Goal: Obtain resource: Obtain resource

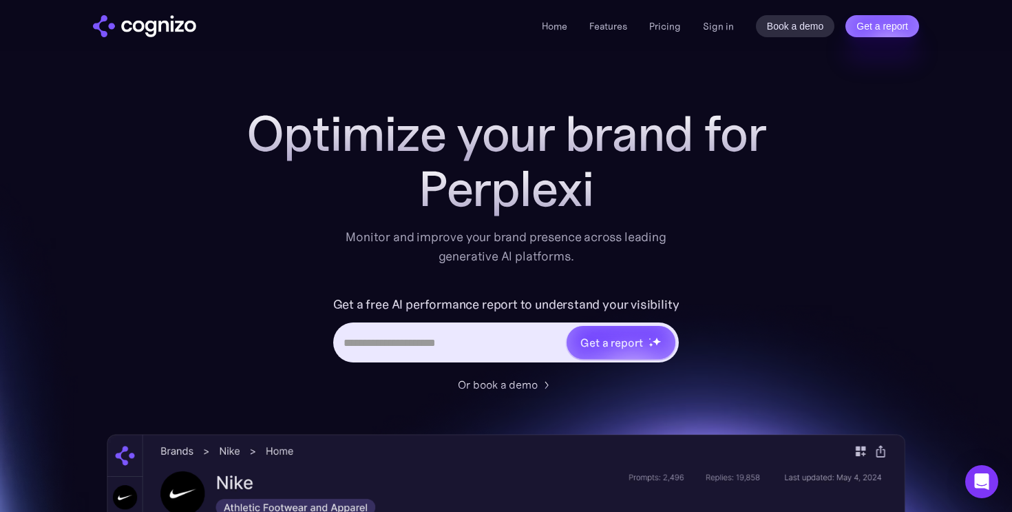
click at [592, 324] on link "Get a report" at bounding box center [621, 342] width 112 height 36
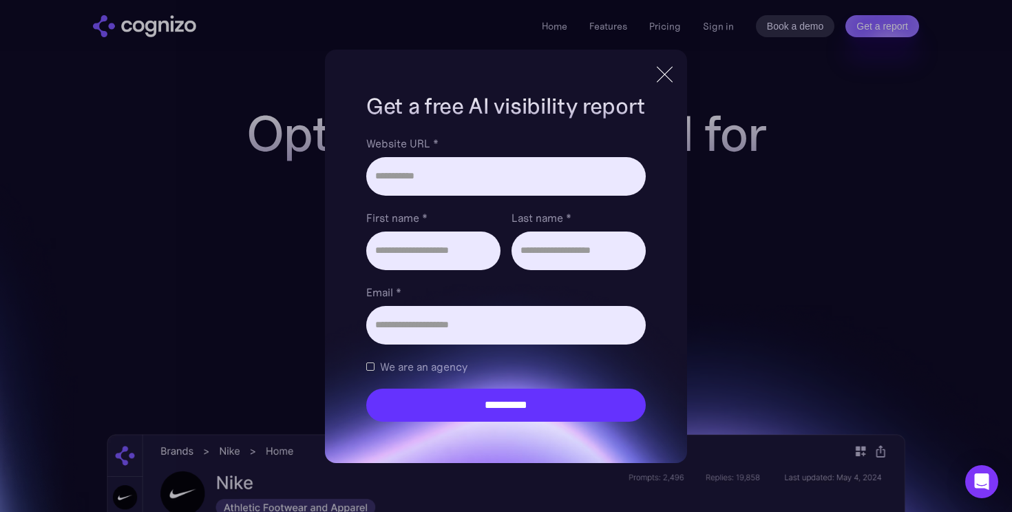
click at [665, 78] on div at bounding box center [665, 74] width 1 height 22
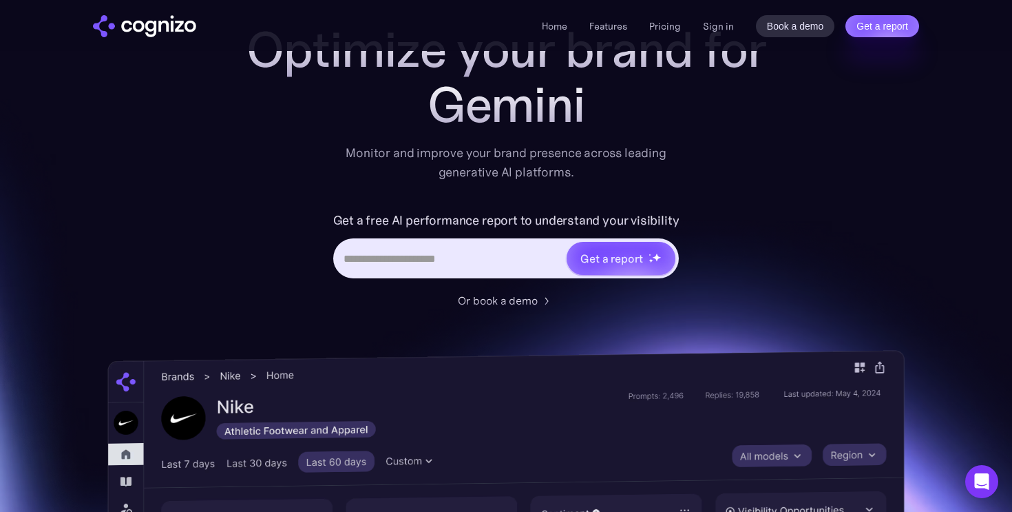
scroll to position [88, 0]
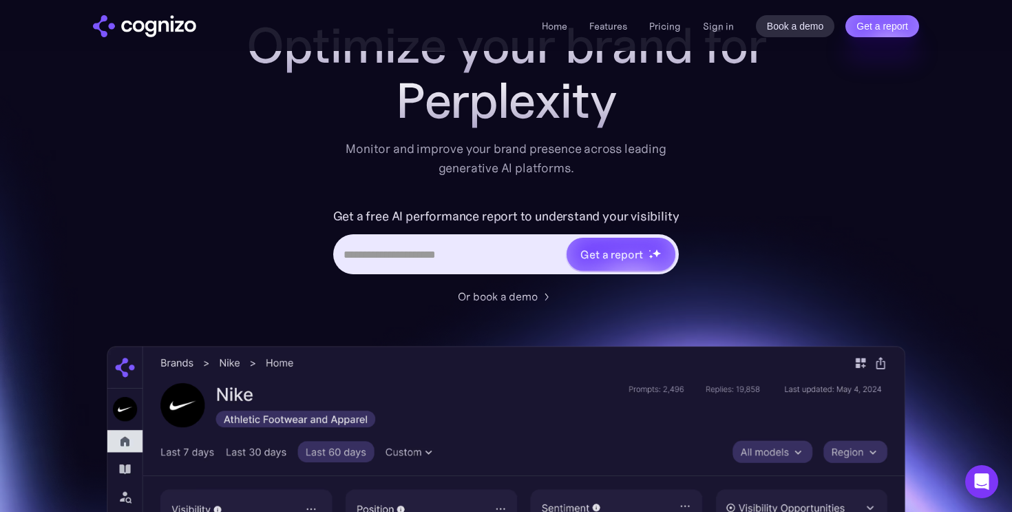
click at [472, 245] on input "Hero URL Input Form" at bounding box center [450, 254] width 231 height 26
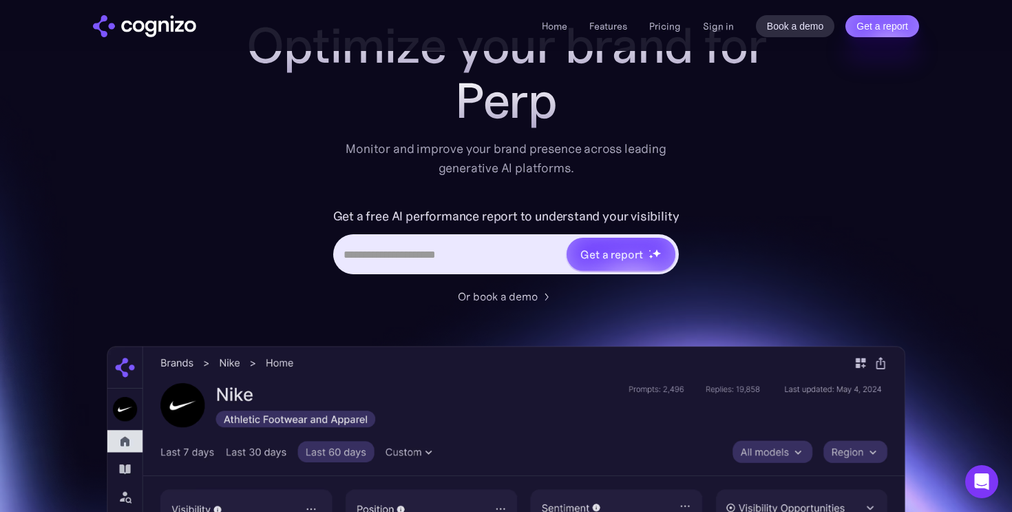
click at [472, 210] on label "Get a free AI performance report to understand your visibility" at bounding box center [506, 216] width 346 height 22
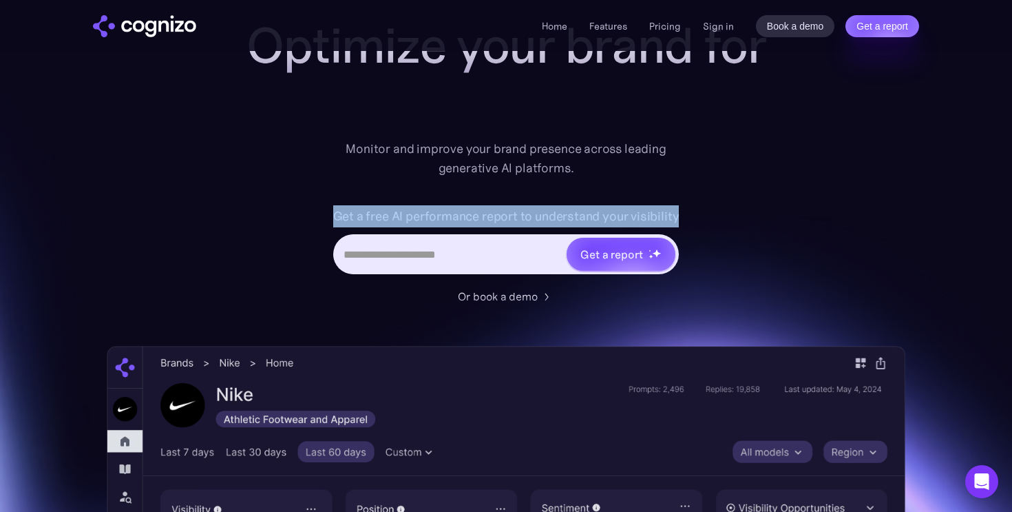
click at [472, 210] on label "Get a free AI performance report to understand your visibility" at bounding box center [506, 216] width 346 height 22
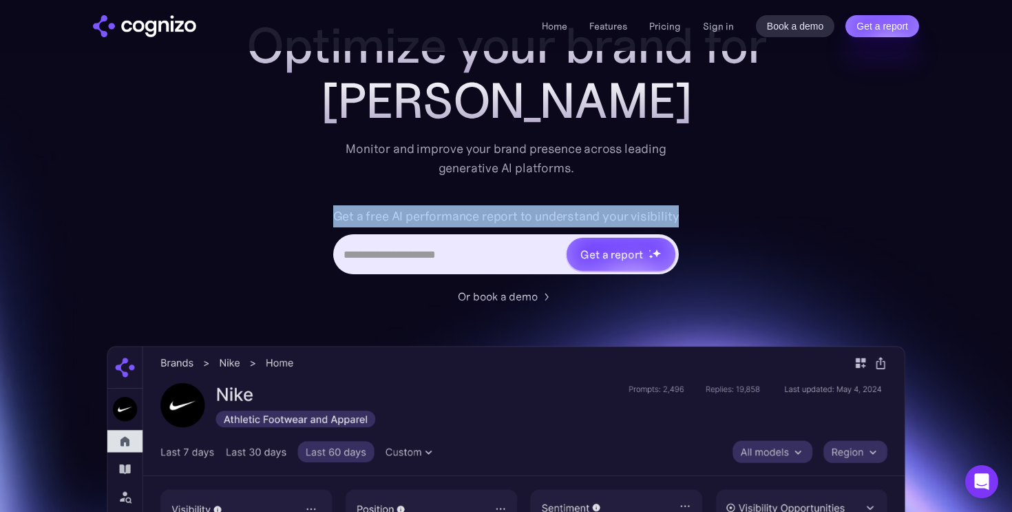
click at [475, 215] on label "Get a free AI performance report to understand your visibility" at bounding box center [506, 216] width 346 height 22
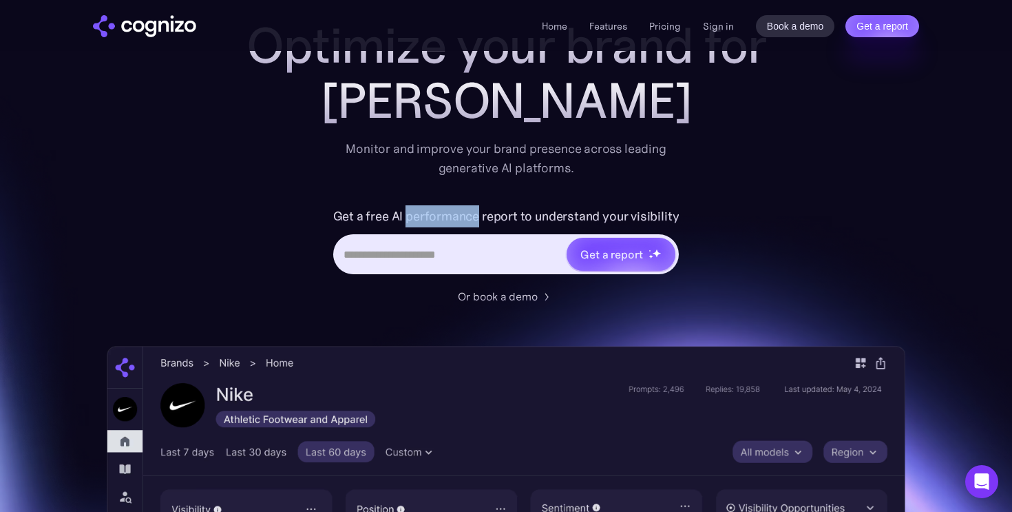
click at [475, 215] on label "Get a free AI performance report to understand your visibility" at bounding box center [506, 216] width 346 height 22
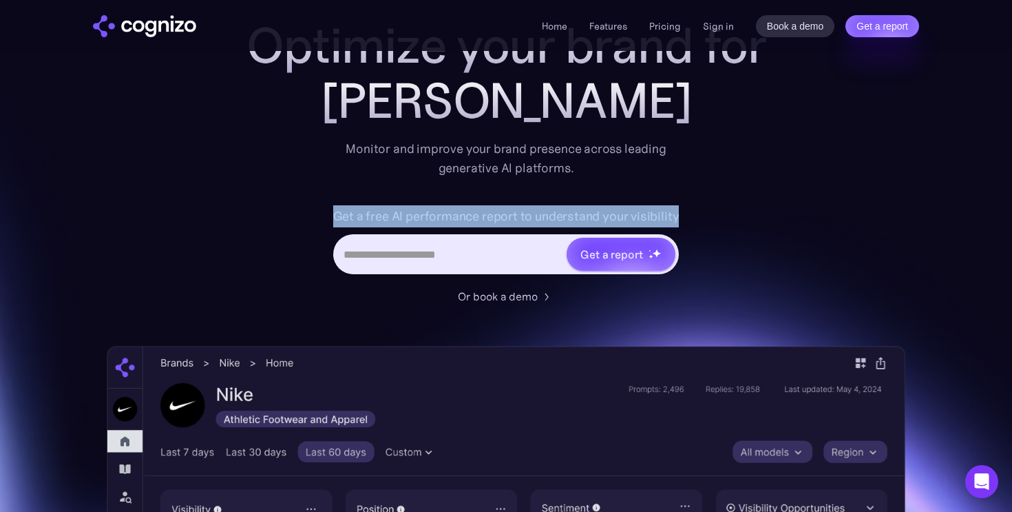
click at [475, 215] on label "Get a free AI performance report to understand your visibility" at bounding box center [506, 216] width 346 height 22
click at [491, 215] on label "Get a free AI performance report to understand your visibility" at bounding box center [506, 216] width 346 height 22
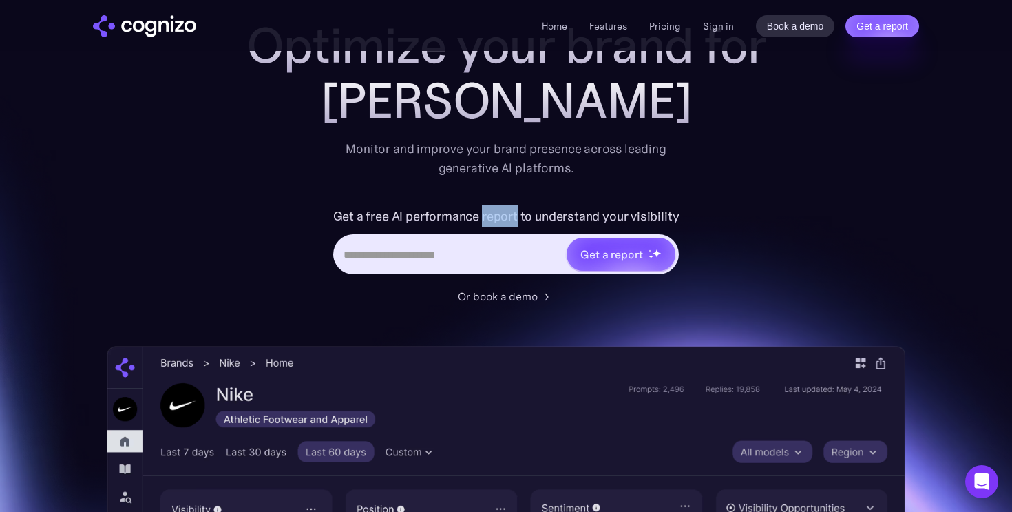
click at [491, 215] on label "Get a free AI performance report to understand your visibility" at bounding box center [506, 216] width 346 height 22
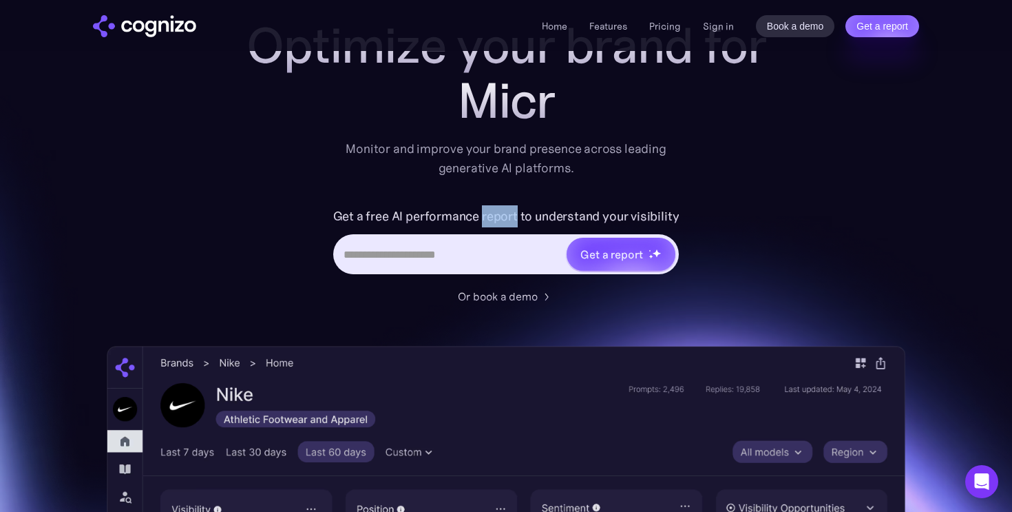
click at [506, 216] on label "Get a free AI performance report to understand your visibility" at bounding box center [506, 216] width 346 height 22
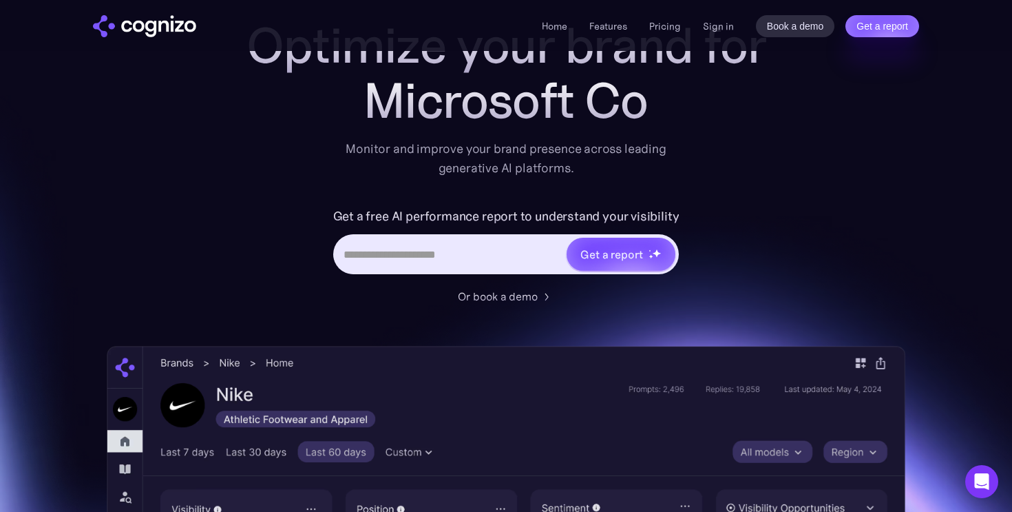
click at [552, 214] on label "Get a free AI performance report to understand your visibility" at bounding box center [506, 216] width 346 height 22
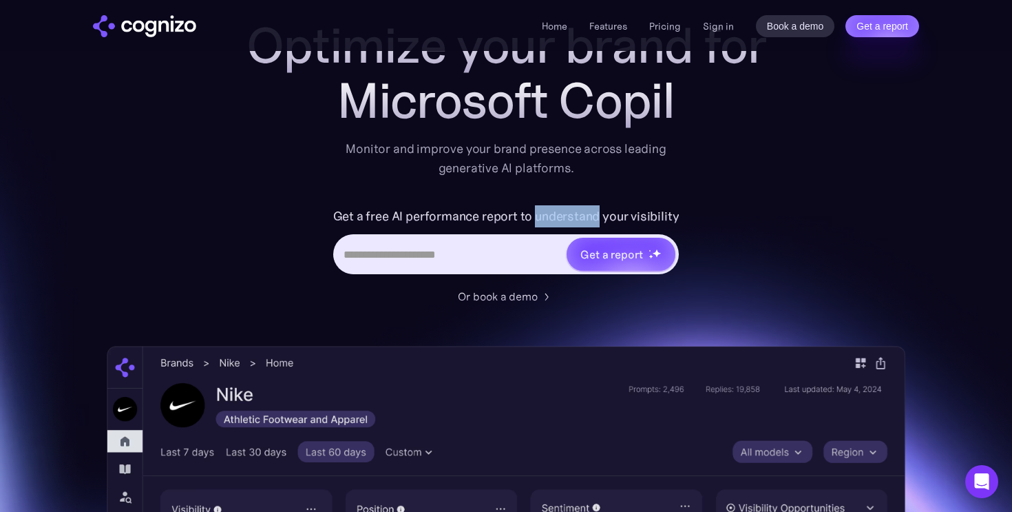
click at [552, 214] on label "Get a free AI performance report to understand your visibility" at bounding box center [506, 216] width 346 height 22
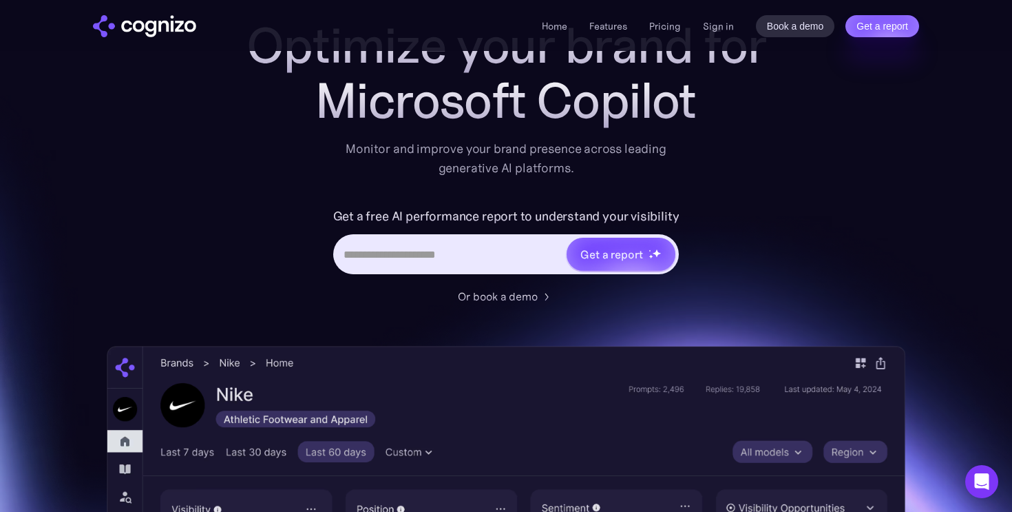
click at [639, 213] on label "Get a free AI performance report to understand your visibility" at bounding box center [506, 216] width 346 height 22
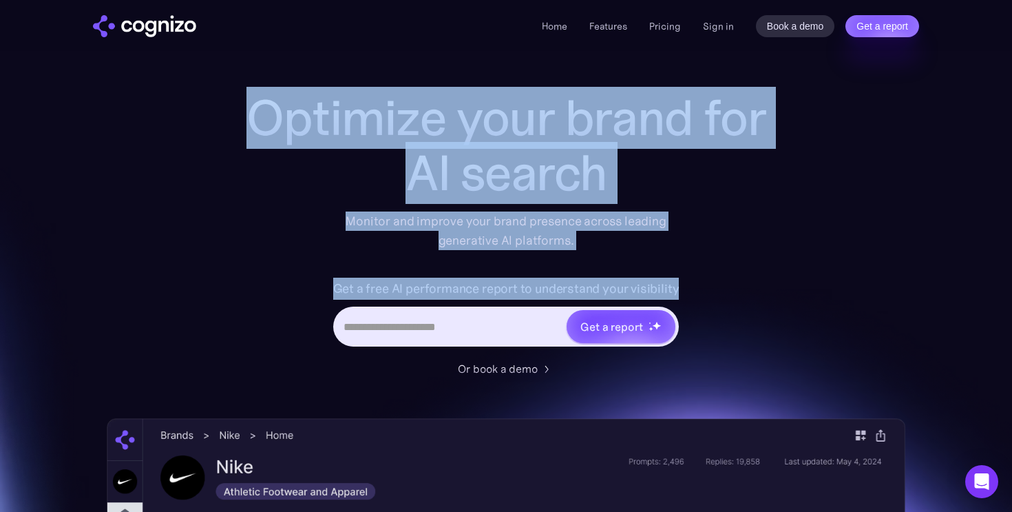
scroll to position [10, 0]
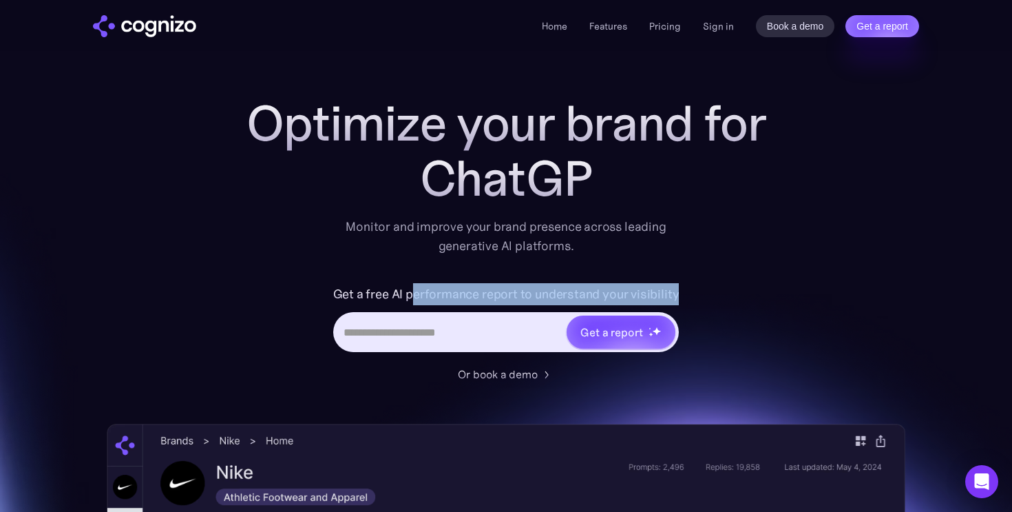
drag, startPoint x: 681, startPoint y: 214, endPoint x: 413, endPoint y: 292, distance: 279.8
click at [413, 292] on div "Get a free AI performance report to understand your visibility Get a report" at bounding box center [506, 324] width 551 height 83
click at [413, 292] on label "Get a free AI performance report to understand your visibility" at bounding box center [506, 294] width 346 height 22
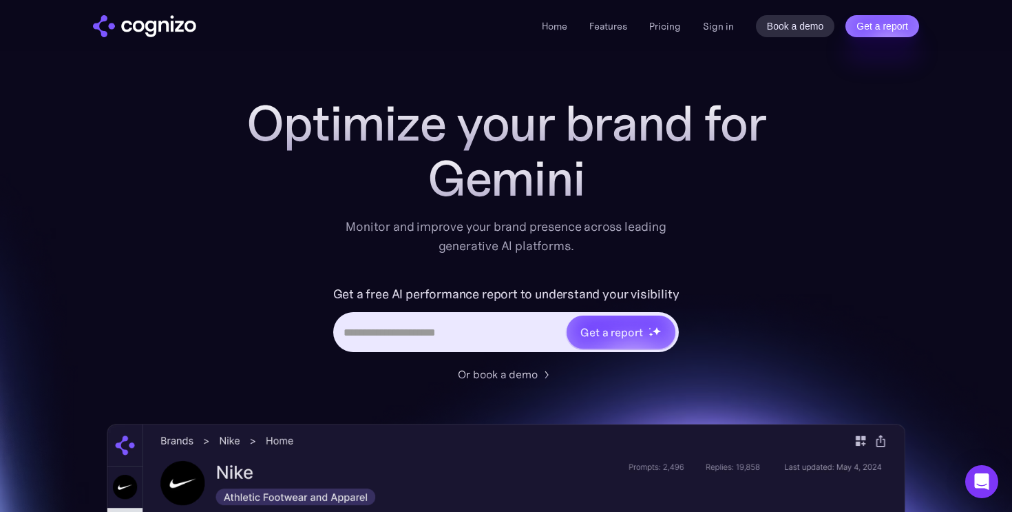
click at [411, 331] on input "Hero URL Input Form" at bounding box center [450, 332] width 231 height 26
click at [404, 300] on label "Get a free AI performance report to understand your visibility" at bounding box center [506, 294] width 346 height 22
click at [486, 145] on h1 "Optimize your brand for" at bounding box center [506, 123] width 551 height 55
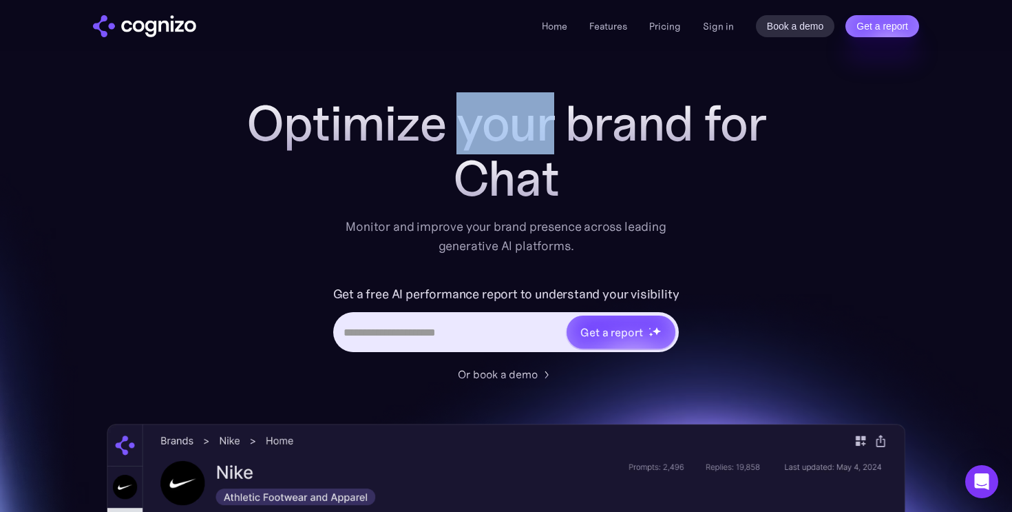
click at [486, 145] on h1 "Optimize your brand for" at bounding box center [506, 123] width 551 height 55
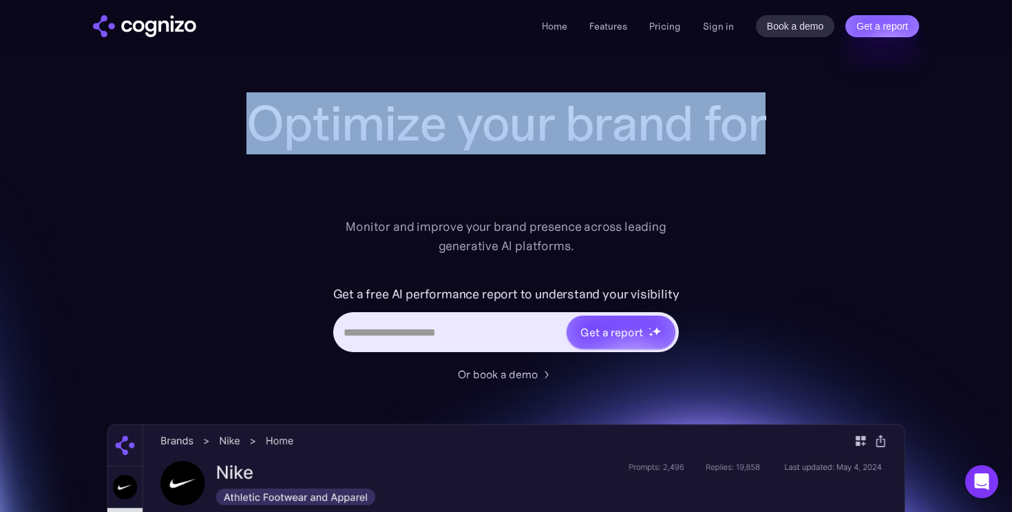
click at [486, 145] on h1 "Optimize your brand for" at bounding box center [506, 123] width 551 height 55
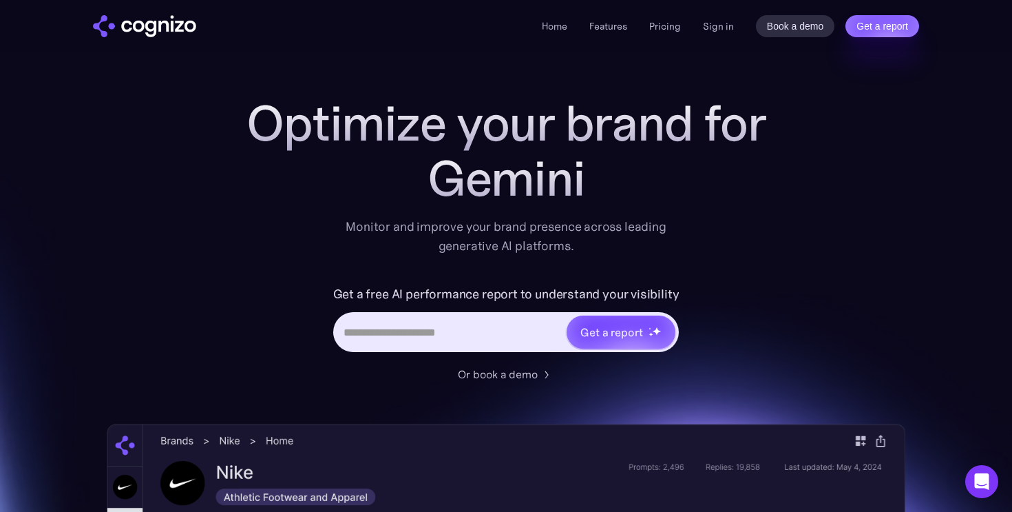
click at [514, 158] on div "Gemini" at bounding box center [506, 178] width 551 height 55
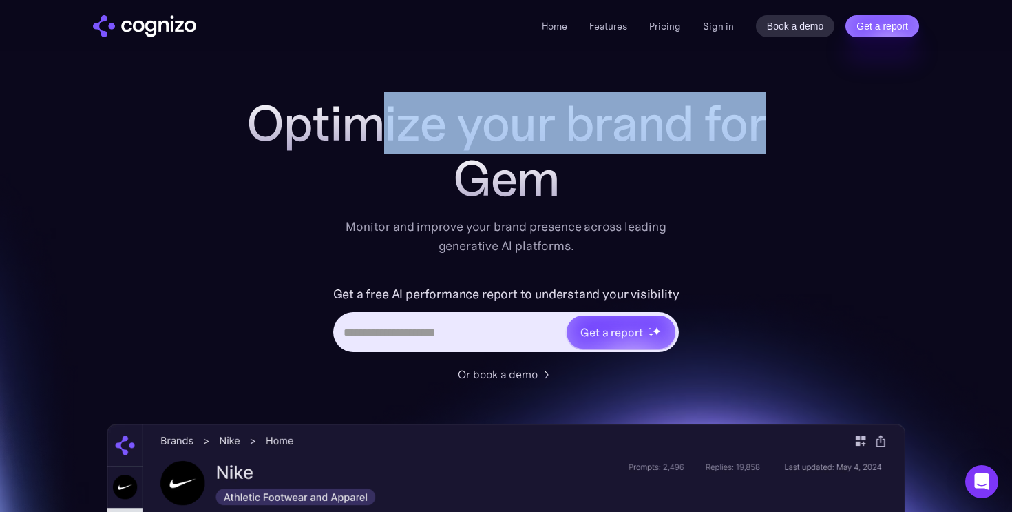
drag, startPoint x: 595, startPoint y: 178, endPoint x: 368, endPoint y: 119, distance: 234.0
click at [368, 119] on div "Optimize your brand for Gem" at bounding box center [506, 151] width 551 height 110
click at [368, 119] on h1 "Optimize your brand for" at bounding box center [506, 123] width 551 height 55
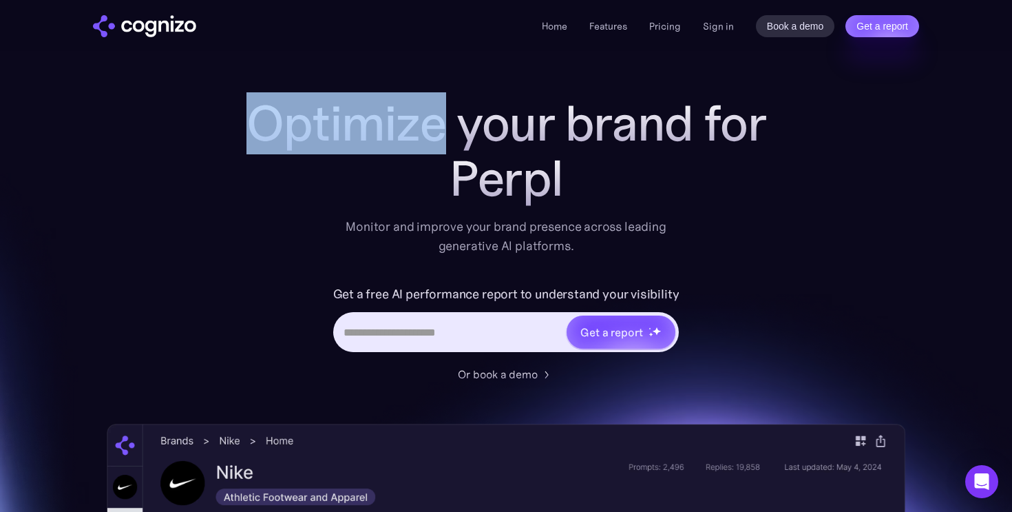
click at [368, 119] on h1 "Optimize your brand for" at bounding box center [506, 123] width 551 height 55
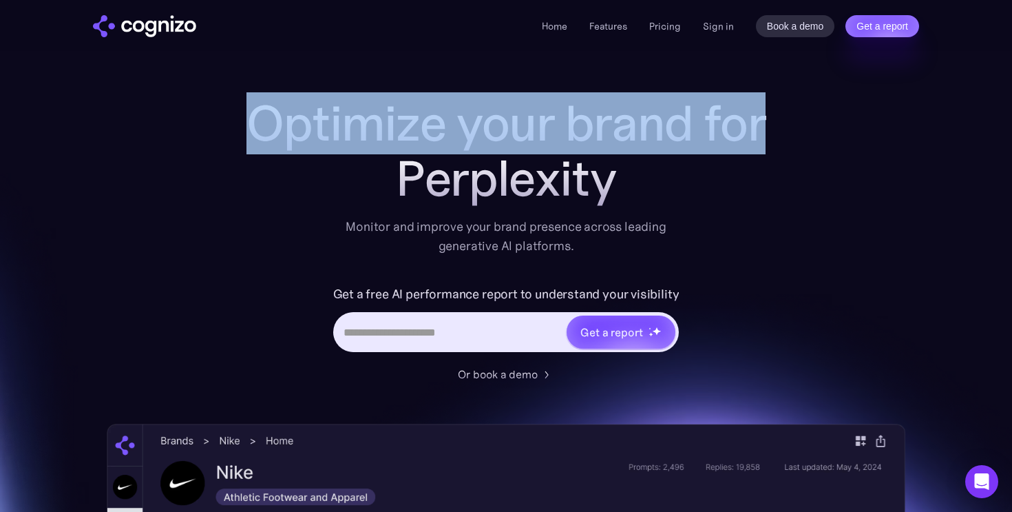
click at [368, 119] on h1 "Optimize your brand for" at bounding box center [506, 123] width 551 height 55
click at [405, 141] on h1 "Optimize your brand for" at bounding box center [506, 123] width 551 height 55
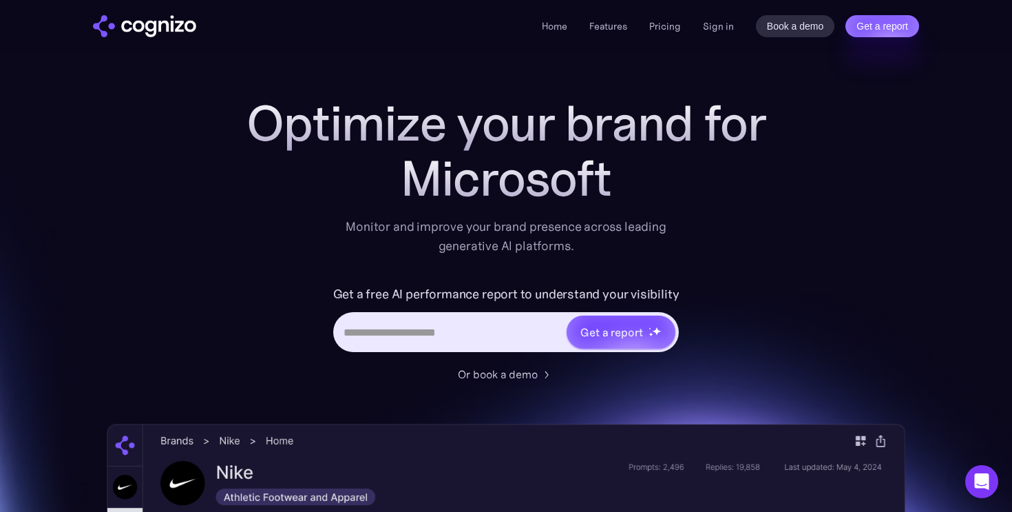
click at [563, 151] on div "Microsoft" at bounding box center [506, 178] width 551 height 55
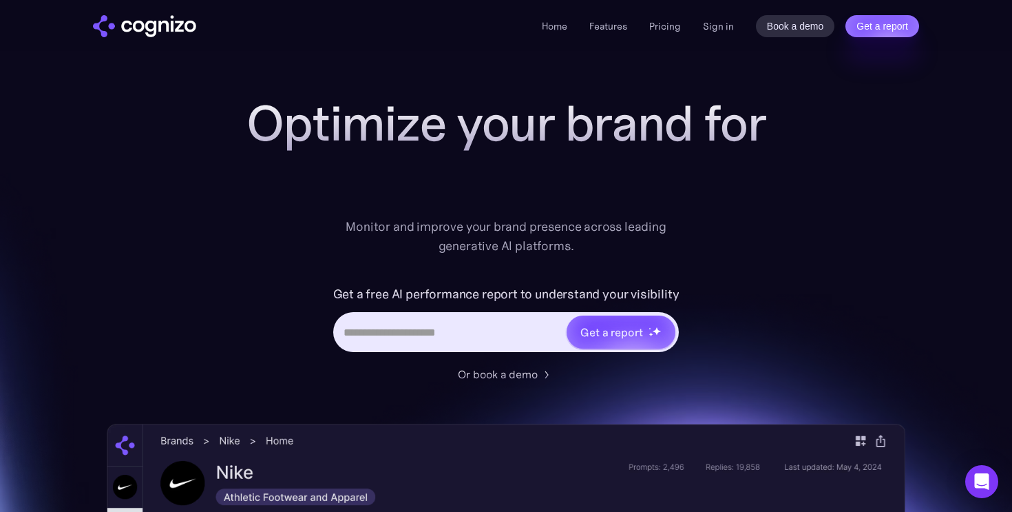
click at [511, 40] on div "Home Features Pricing Book a demo Get a report Sign in Book a demo Get a report" at bounding box center [506, 25] width 992 height 51
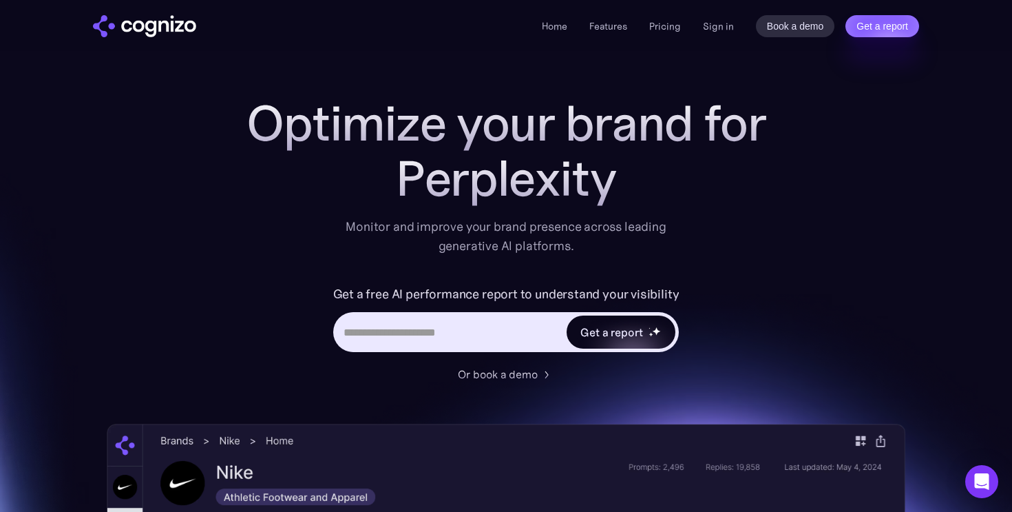
click at [626, 326] on div "Get a report" at bounding box center [612, 332] width 62 height 17
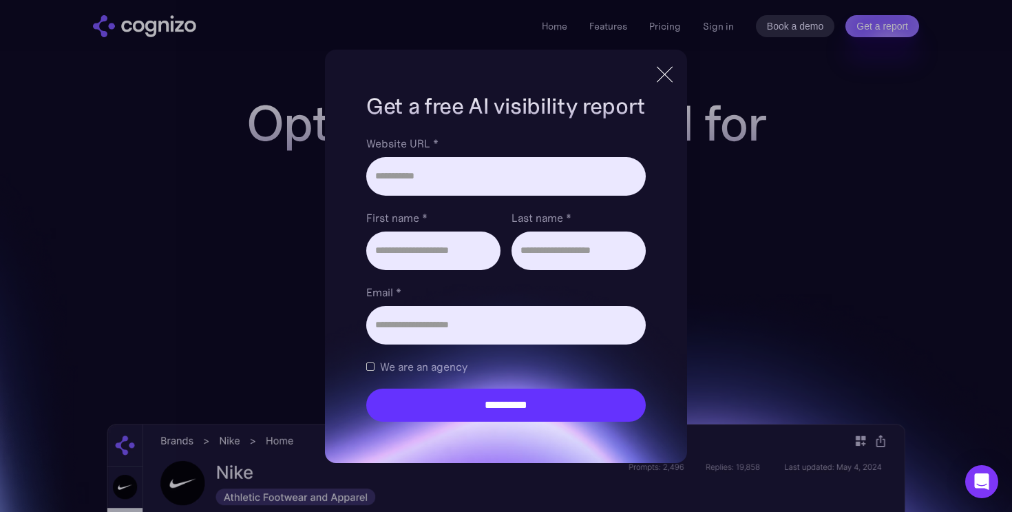
click at [675, 80] on div at bounding box center [665, 74] width 23 height 25
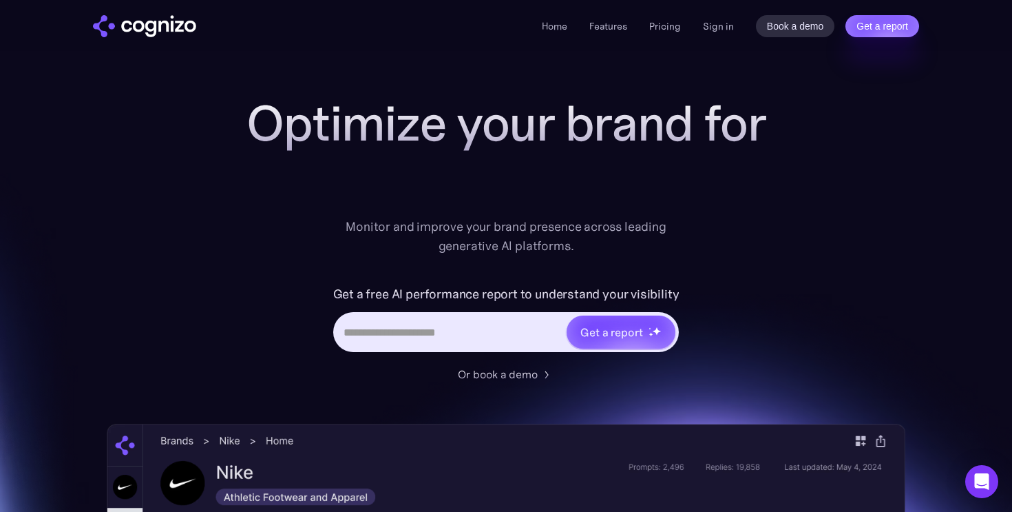
click at [417, 320] on input "Hero URL Input Form" at bounding box center [450, 332] width 231 height 26
